Goal: Complete application form

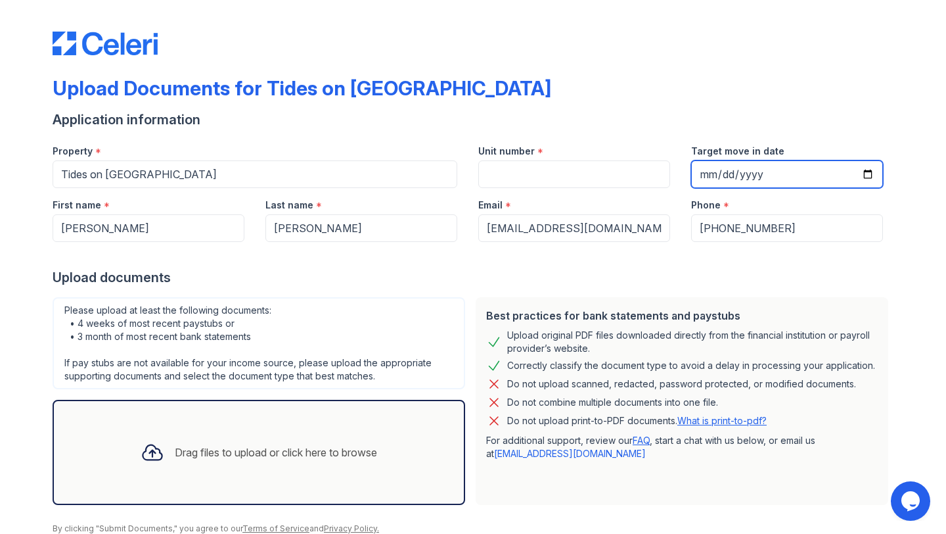
click at [744, 181] on input "Target move in date" at bounding box center [787, 174] width 192 height 28
click at [853, 174] on input "Target move in date" at bounding box center [787, 174] width 192 height 28
click at [865, 174] on input "Target move in date" at bounding box center [787, 174] width 192 height 28
type input "[DATE]"
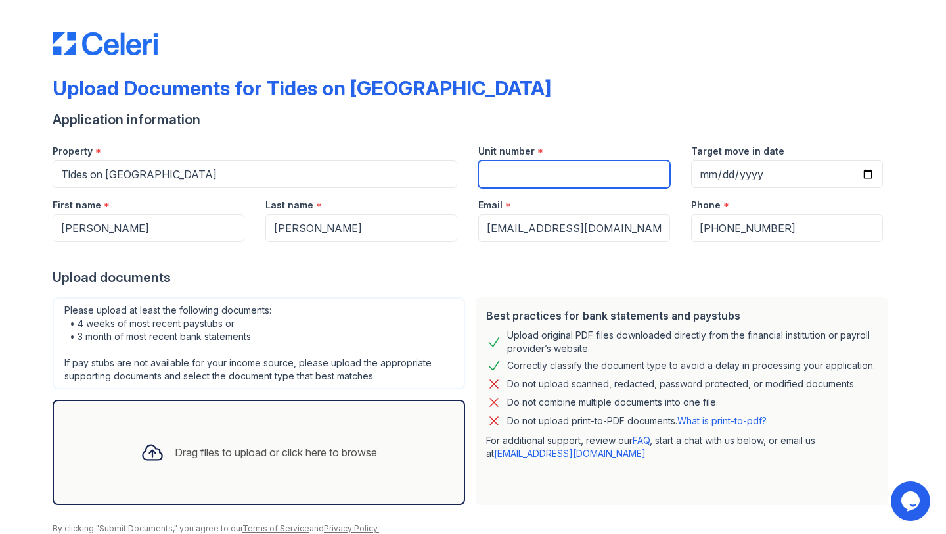
click at [517, 180] on input "Unit number" at bounding box center [574, 174] width 192 height 28
click at [583, 176] on input "Unit number" at bounding box center [574, 174] width 192 height 28
type input "1206"
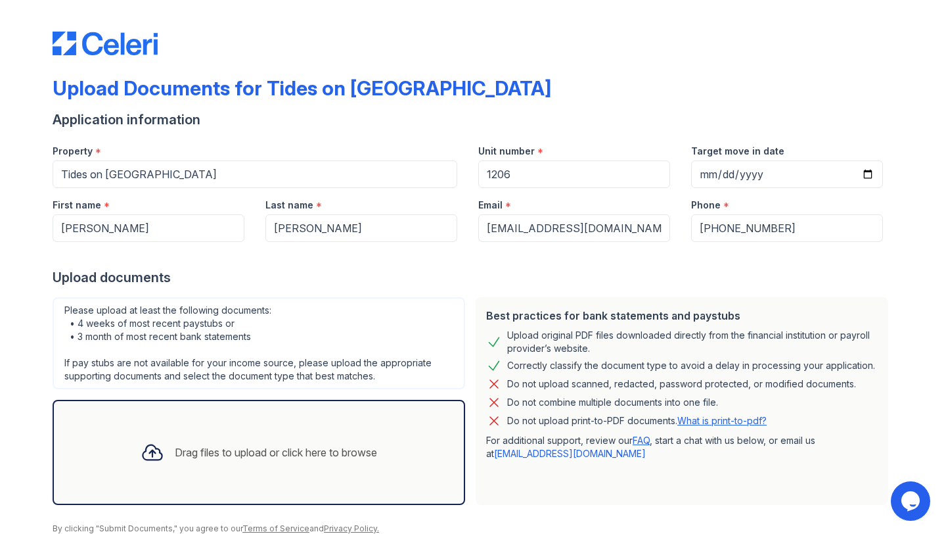
click at [754, 108] on div "Upload Documents for Tides on West Creek" at bounding box center [473, 93] width 841 height 34
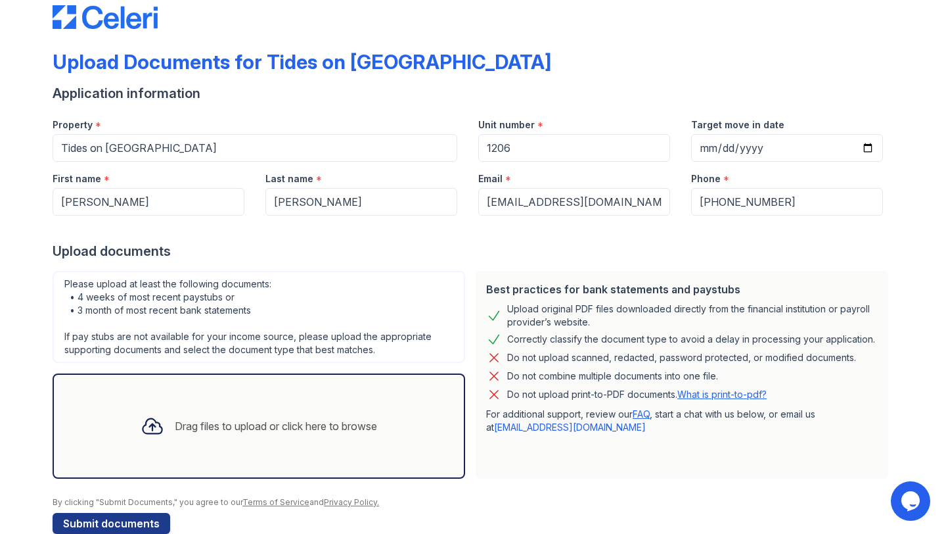
scroll to position [53, 0]
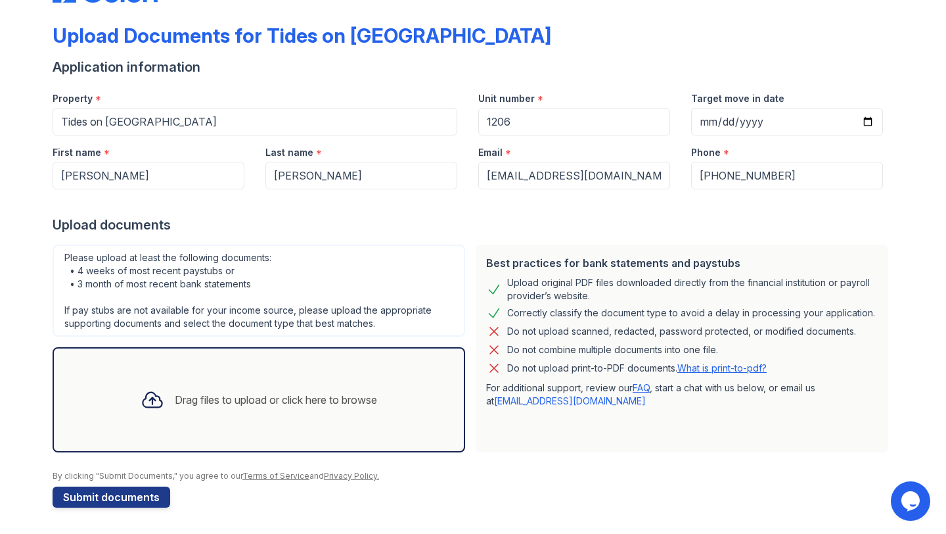
click at [293, 403] on div "Drag files to upload or click here to browse" at bounding box center [276, 400] width 202 height 16
click at [225, 376] on div "Drag files to upload or click here to browse" at bounding box center [259, 399] width 413 height 105
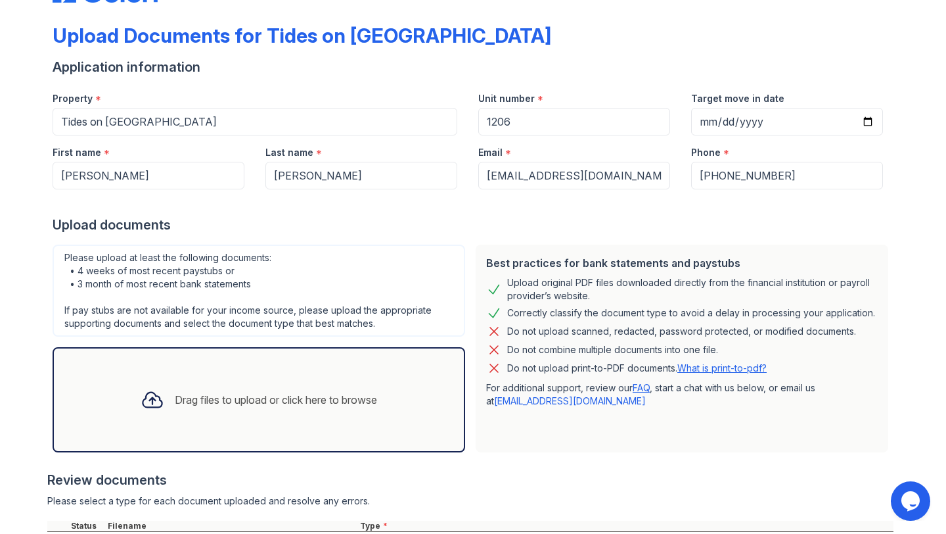
click at [342, 380] on div "Drag files to upload or click here to browse" at bounding box center [259, 399] width 258 height 45
click at [321, 382] on div "Drag files to upload or click here to browse" at bounding box center [259, 399] width 258 height 45
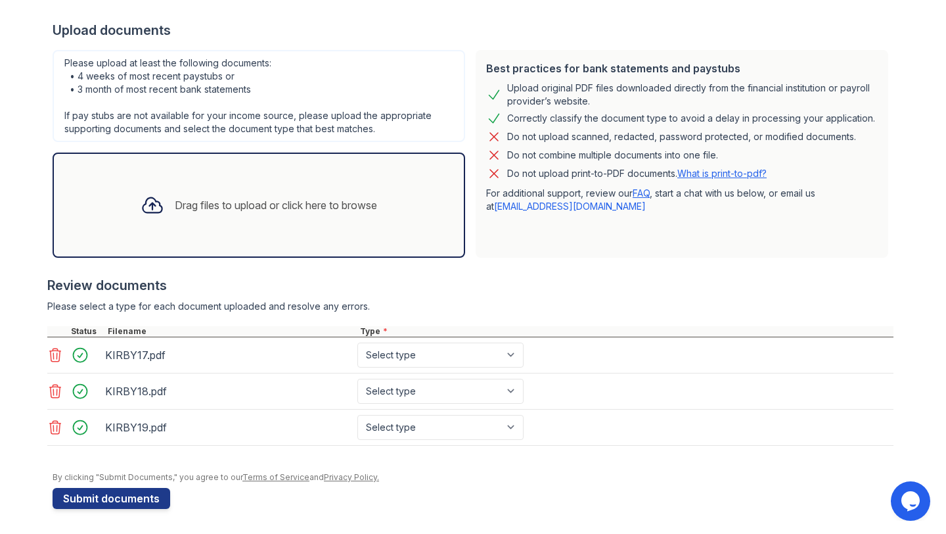
scroll to position [248, 0]
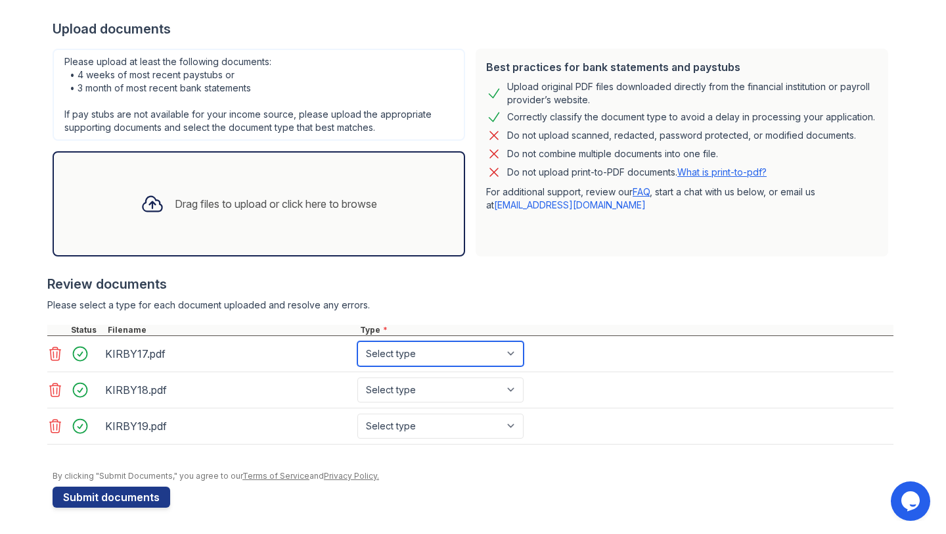
click at [483, 354] on select "Select type Paystub Bank Statement Offer Letter Tax Documents Benefit Award Let…" at bounding box center [440, 353] width 166 height 25
select select "paystub"
click at [357, 341] on select "Select type Paystub Bank Statement Offer Letter Tax Documents Benefit Award Let…" at bounding box center [440, 353] width 166 height 25
click at [468, 375] on div "KIRBY18.pdf Select type Paystub Bank Statement Offer Letter Tax Documents Benef…" at bounding box center [470, 390] width 846 height 36
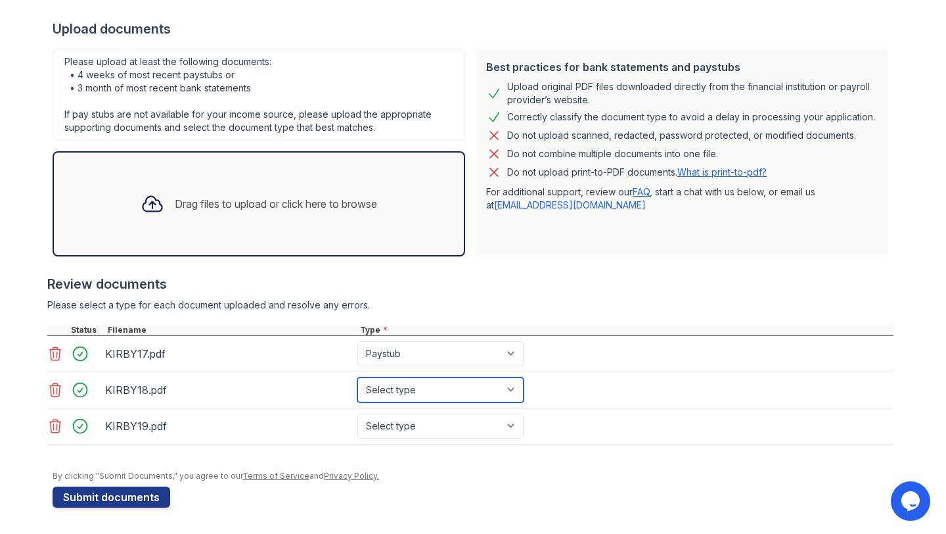
click at [466, 388] on select "Select type Paystub Bank Statement Offer Letter Tax Documents Benefit Award Let…" at bounding box center [440, 389] width 166 height 25
select select "paystub"
click at [357, 377] on select "Select type Paystub Bank Statement Offer Letter Tax Documents Benefit Award Let…" at bounding box center [440, 389] width 166 height 25
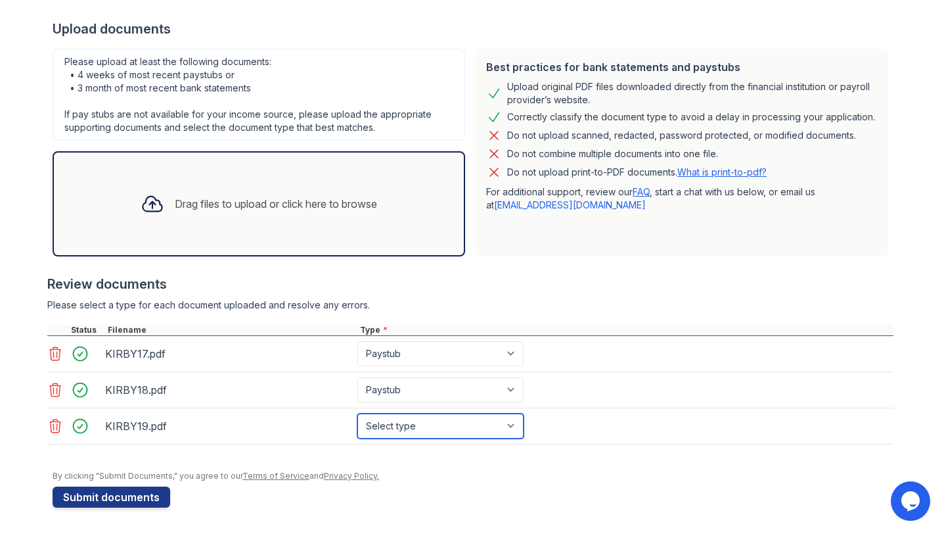
click at [453, 428] on select "Select type Paystub Bank Statement Offer Letter Tax Documents Benefit Award Let…" at bounding box center [440, 425] width 166 height 25
select select "paystub"
click at [357, 413] on select "Select type Paystub Bank Statement Offer Letter Tax Documents Benefit Award Let…" at bounding box center [440, 425] width 166 height 25
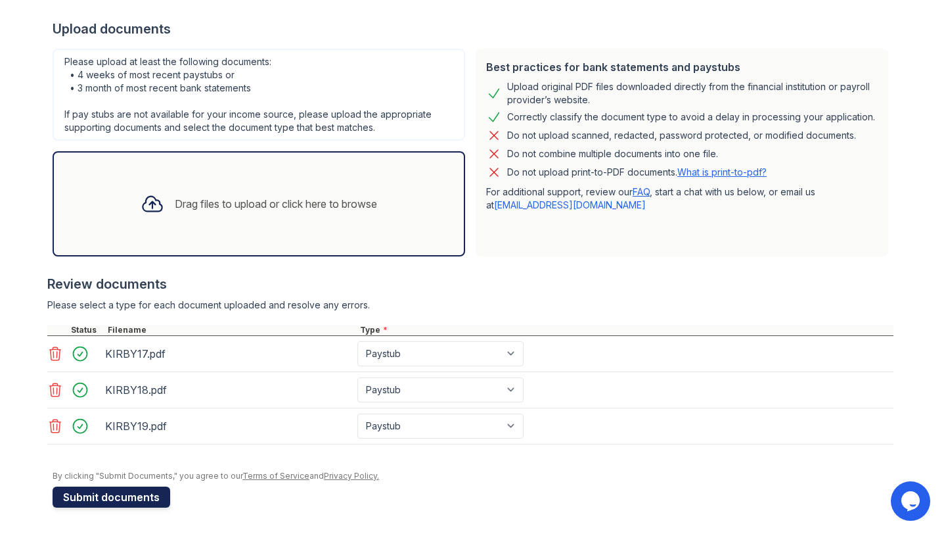
click at [131, 491] on button "Submit documents" at bounding box center [112, 496] width 118 height 21
